Goal: Information Seeking & Learning: Stay updated

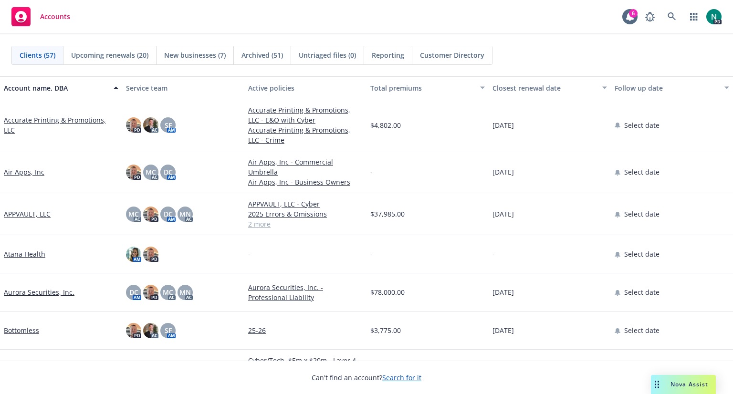
click at [546, 90] on div "Closest renewal date" at bounding box center [544, 88] width 104 height 10
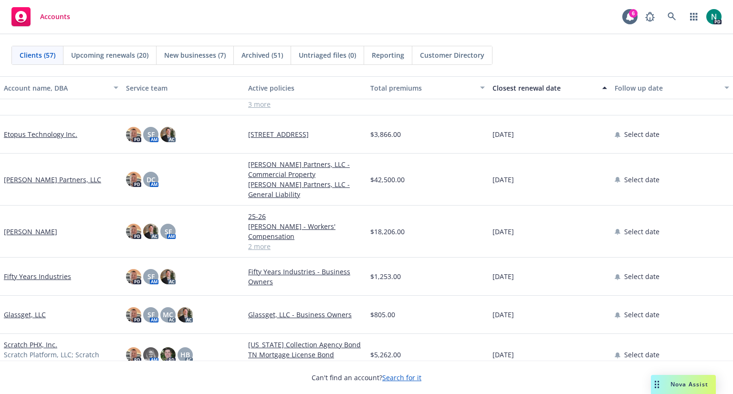
scroll to position [162, 0]
